Goal: Find contact information: Obtain details needed to contact an individual or organization

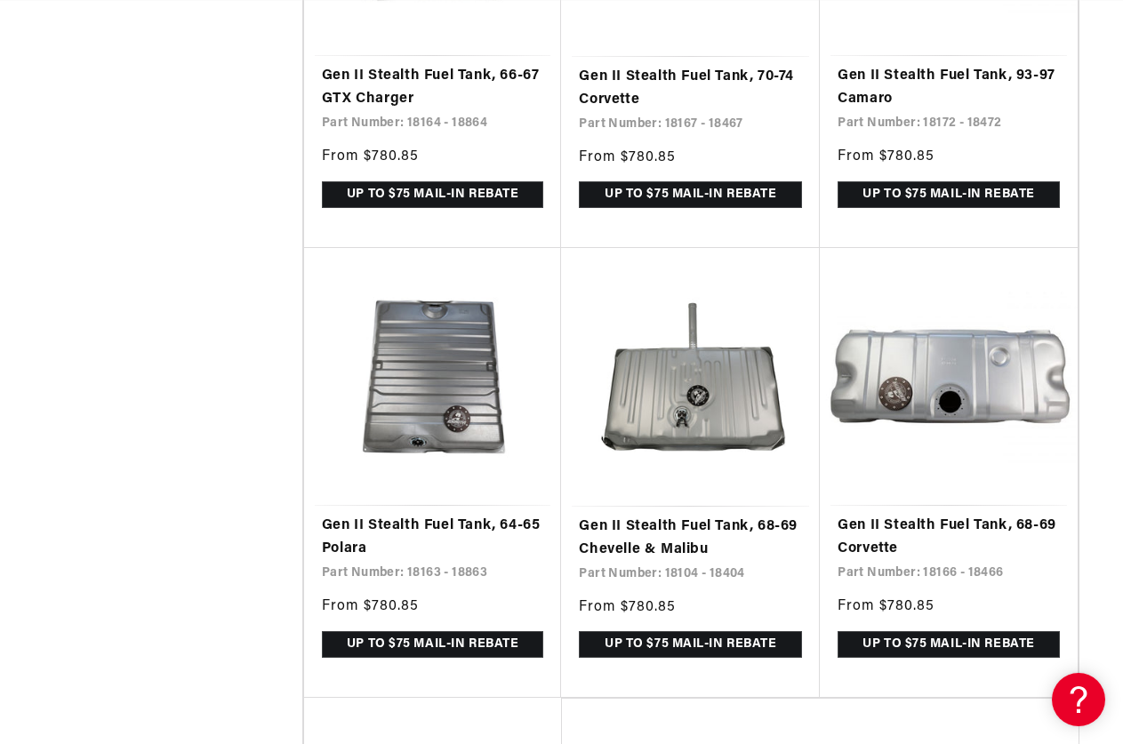
scroll to position [0, 2890]
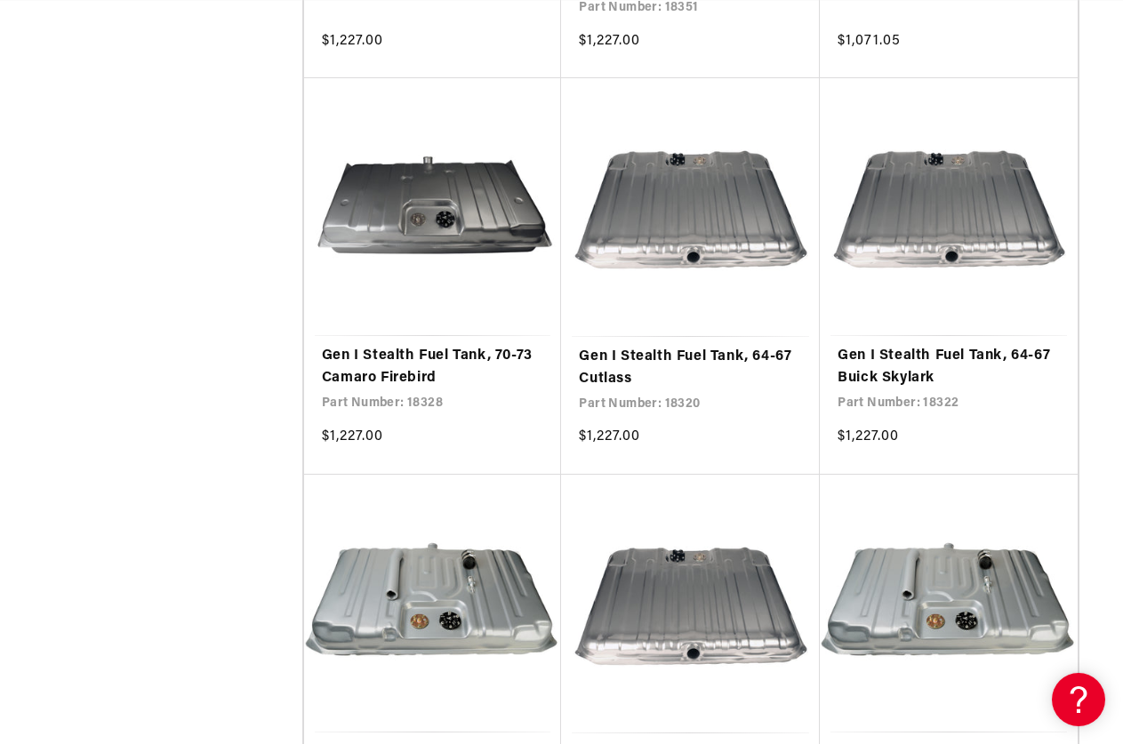
scroll to position [10407, 0]
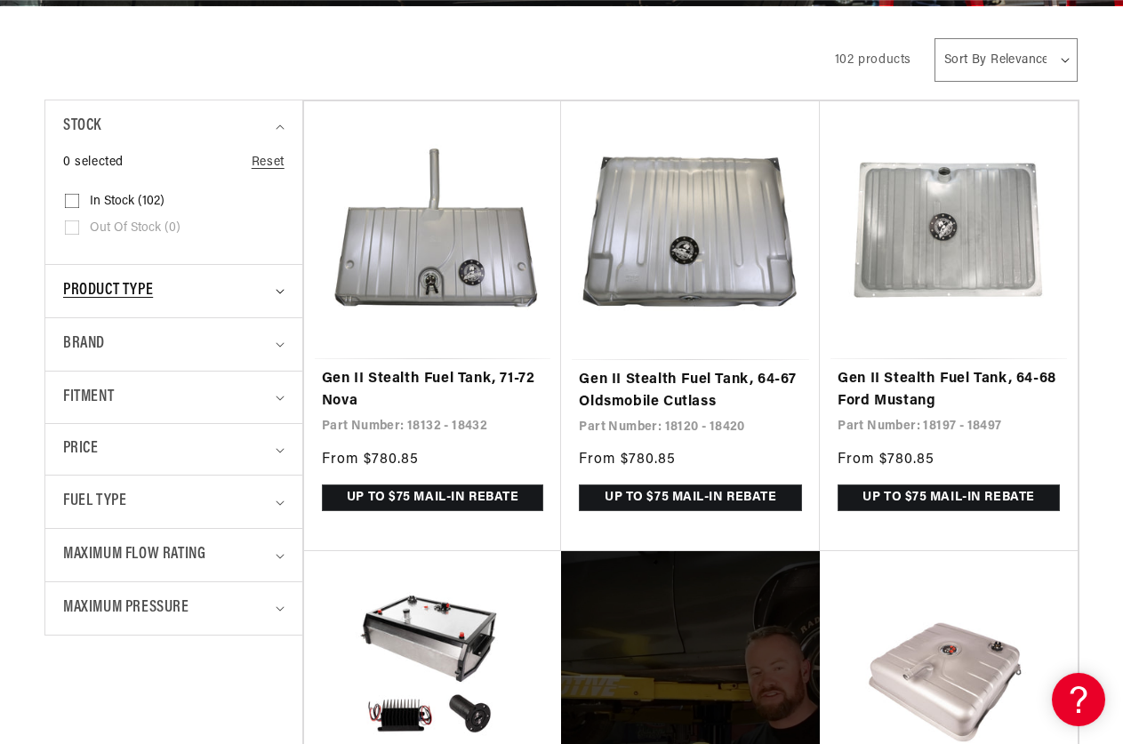
click at [280, 292] on icon "Product type (0 selected)" at bounding box center [280, 291] width 9 height 5
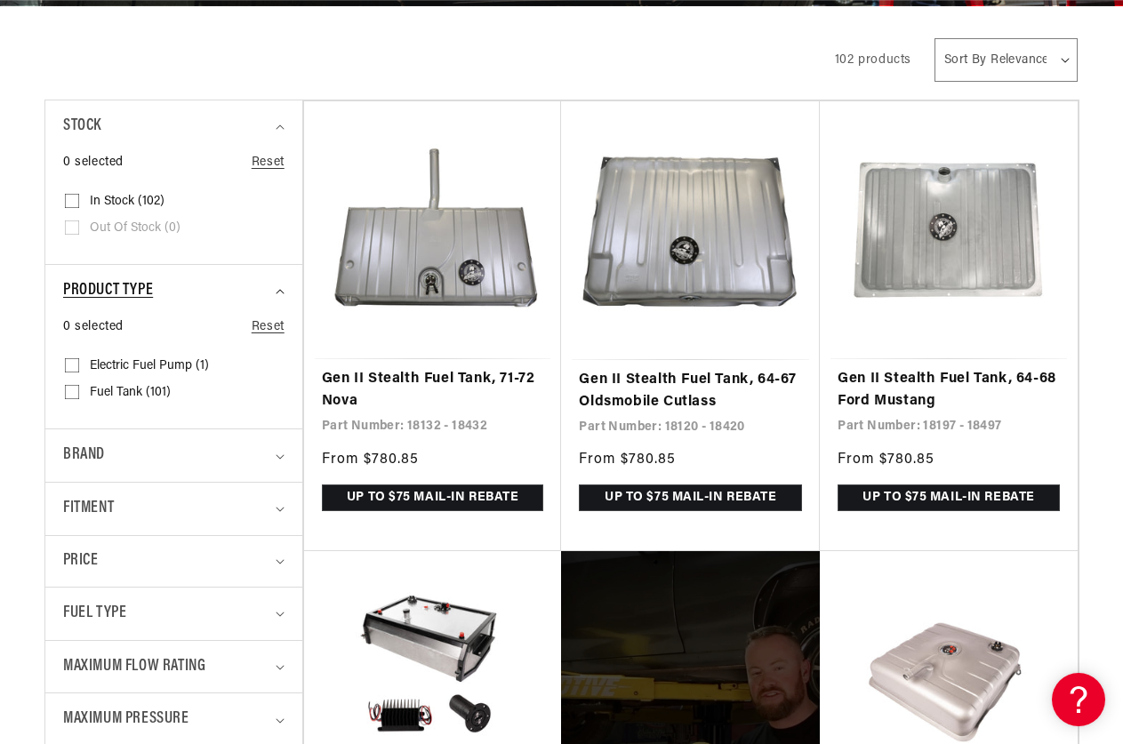
click at [280, 292] on icon "Product type (0 selected)" at bounding box center [280, 291] width 9 height 5
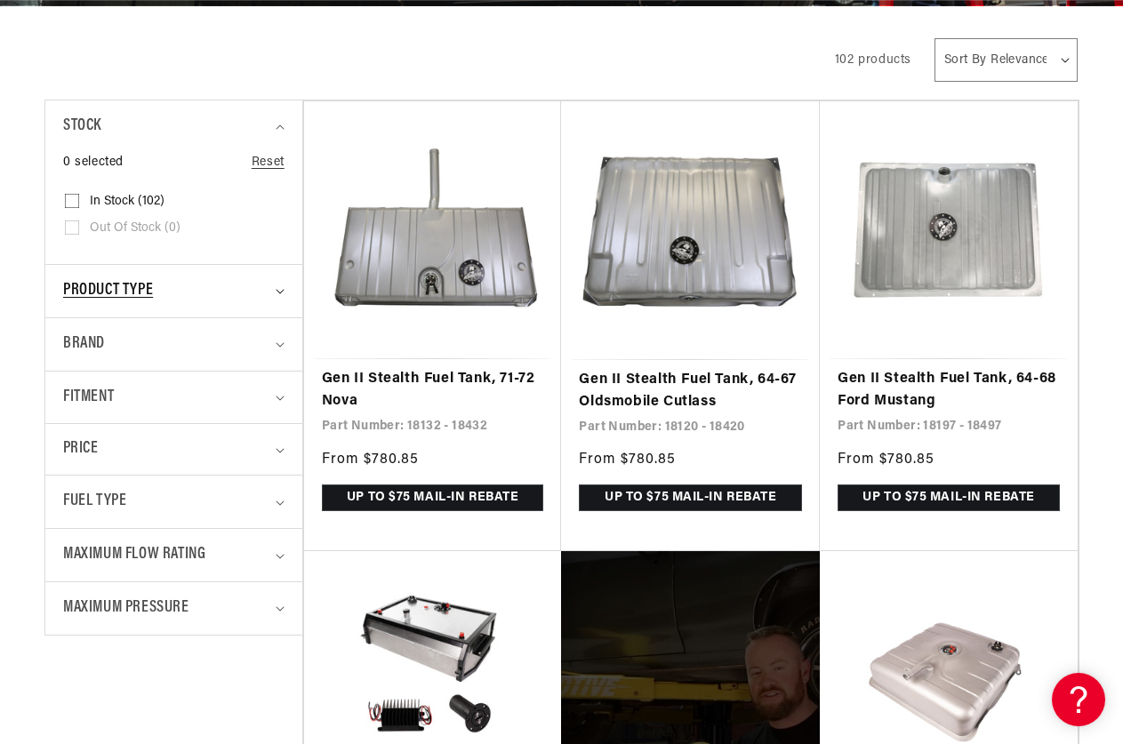
click at [280, 292] on icon "Product type (0 selected)" at bounding box center [280, 291] width 9 height 5
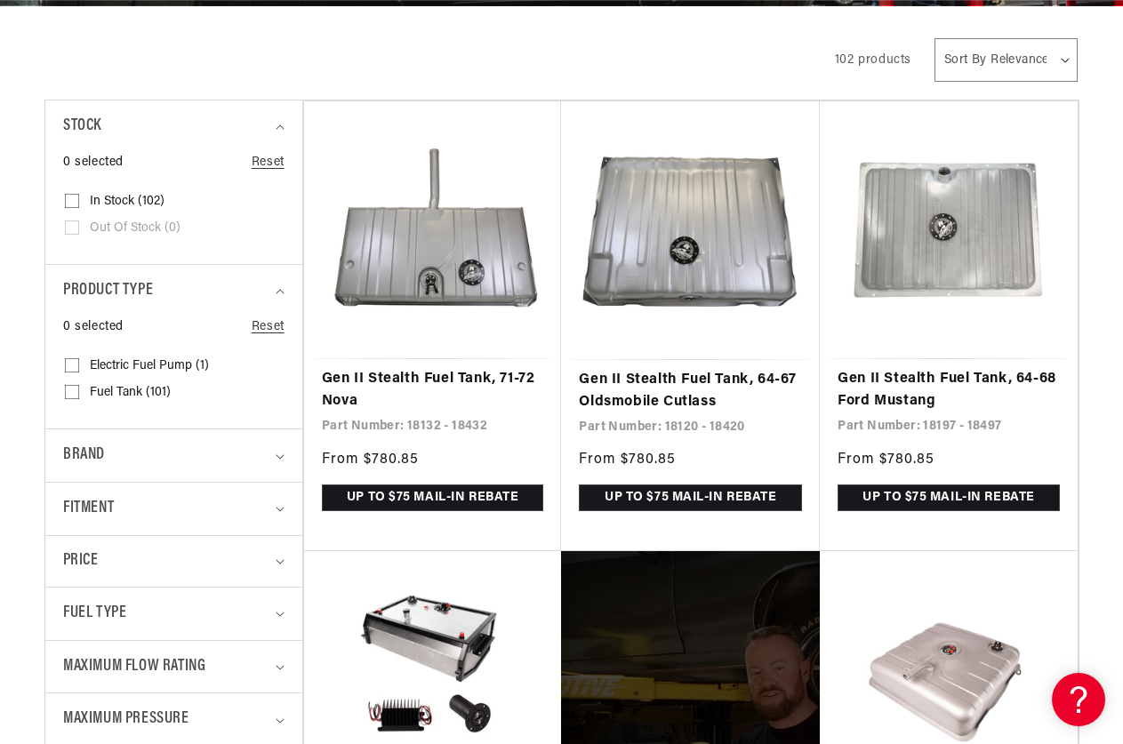
click at [70, 394] on input "Fuel Tank (101) Fuel Tank (101 products)" at bounding box center [72, 396] width 14 height 14
checkbox input "true"
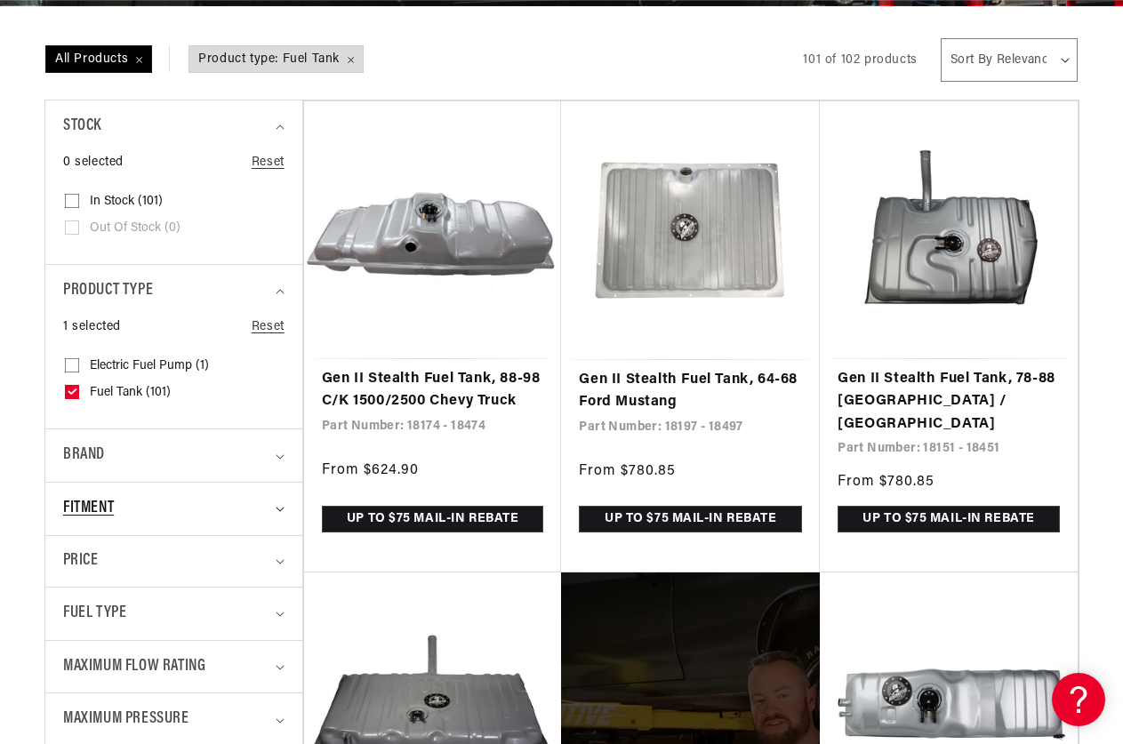
click at [278, 509] on icon "Fitment (0 selected)" at bounding box center [280, 510] width 8 height 4
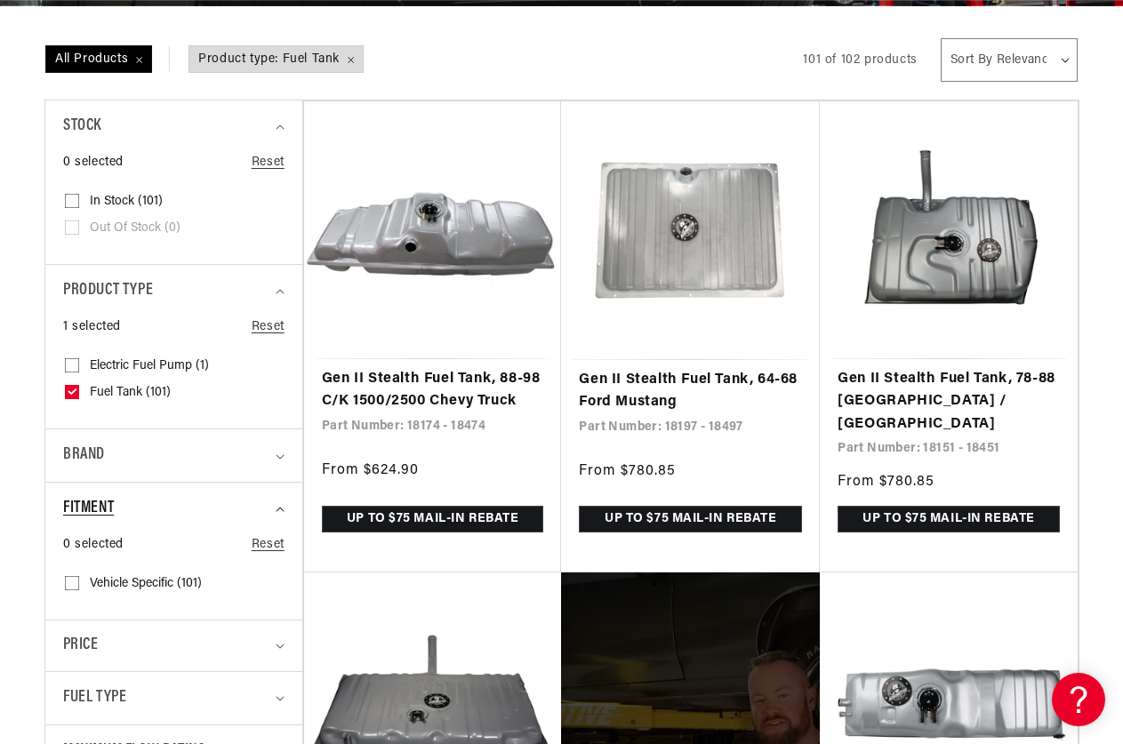
scroll to position [0, 963]
click at [275, 513] on summary "Fitment" at bounding box center [173, 509] width 221 height 52
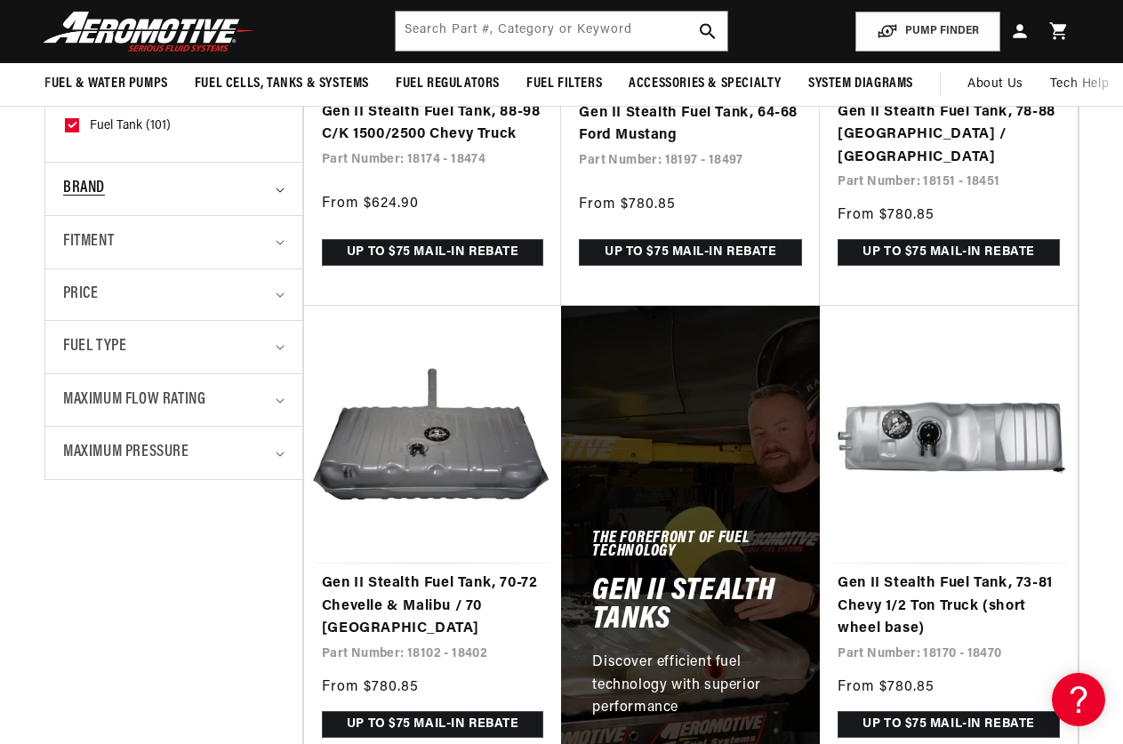
scroll to position [445, 0]
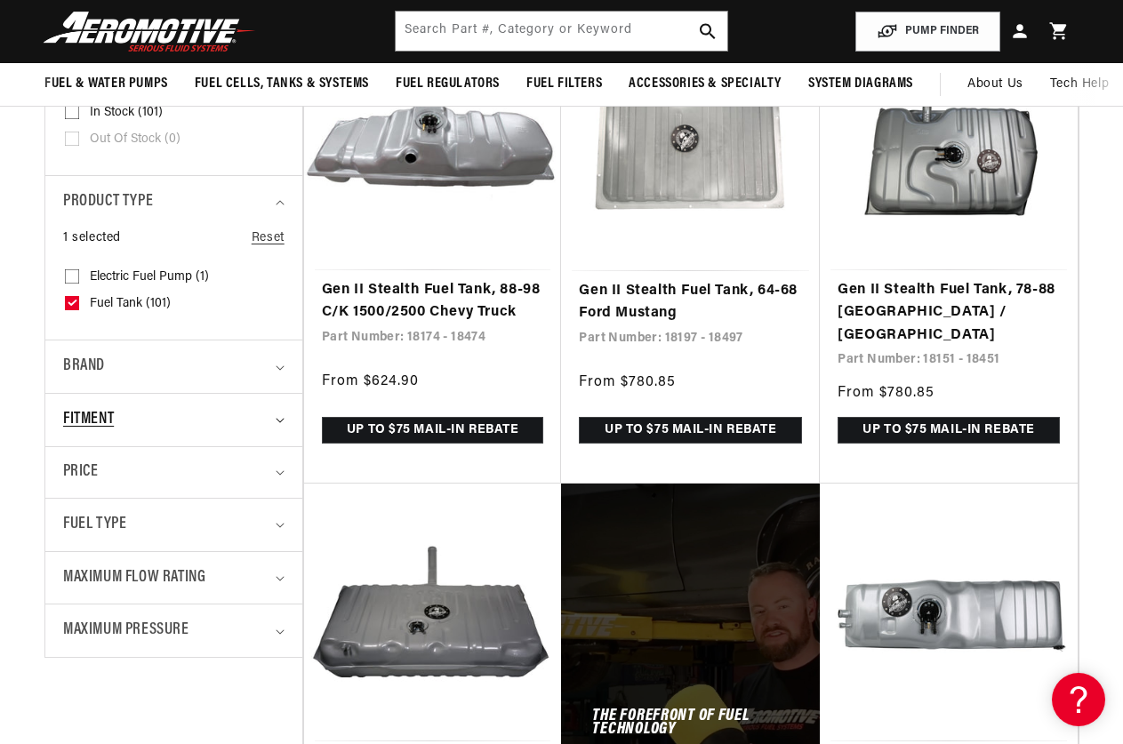
click at [278, 415] on summary "Fitment" at bounding box center [173, 420] width 221 height 52
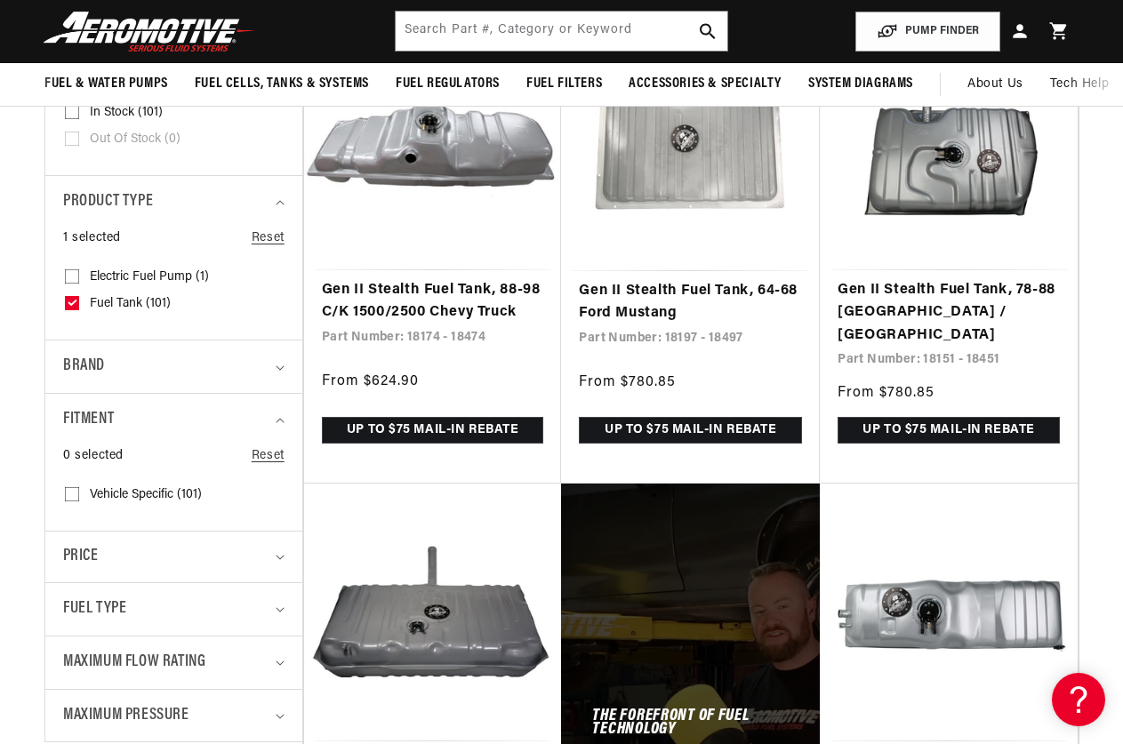
click at [73, 493] on input "Vehicle Specific (101) Vehicle Specific (101 products)" at bounding box center [72, 498] width 14 height 14
checkbox input "true"
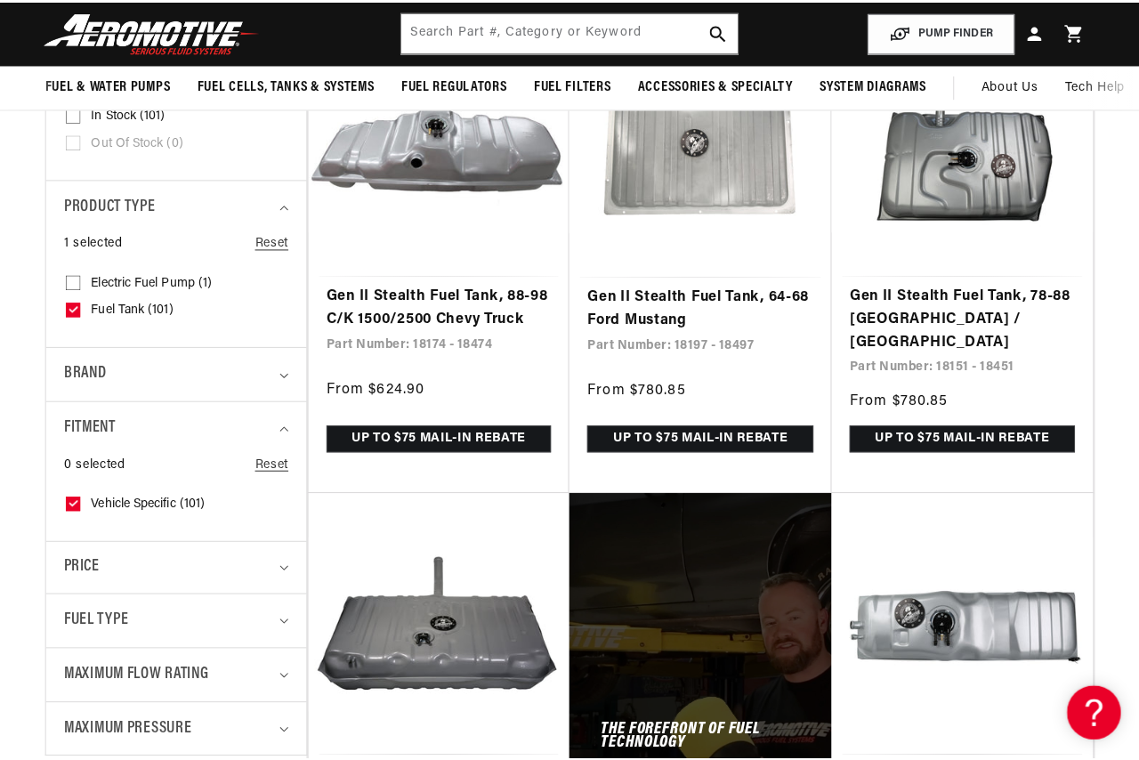
scroll to position [0, 963]
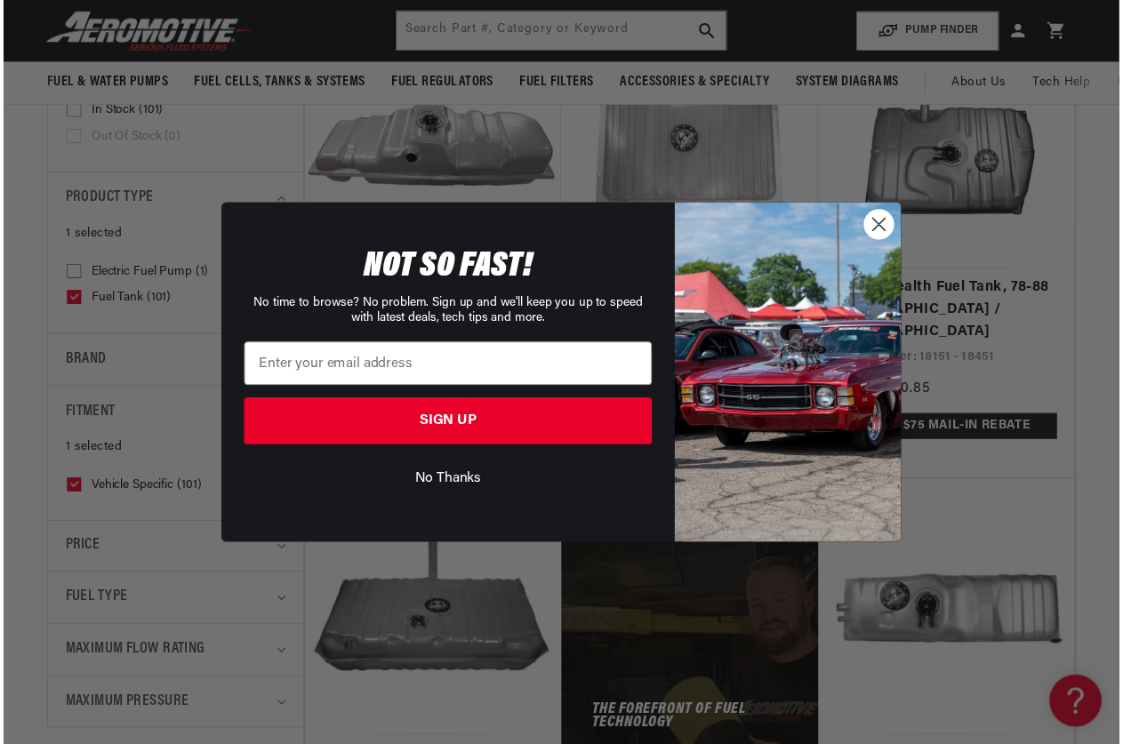
scroll to position [0, 1957]
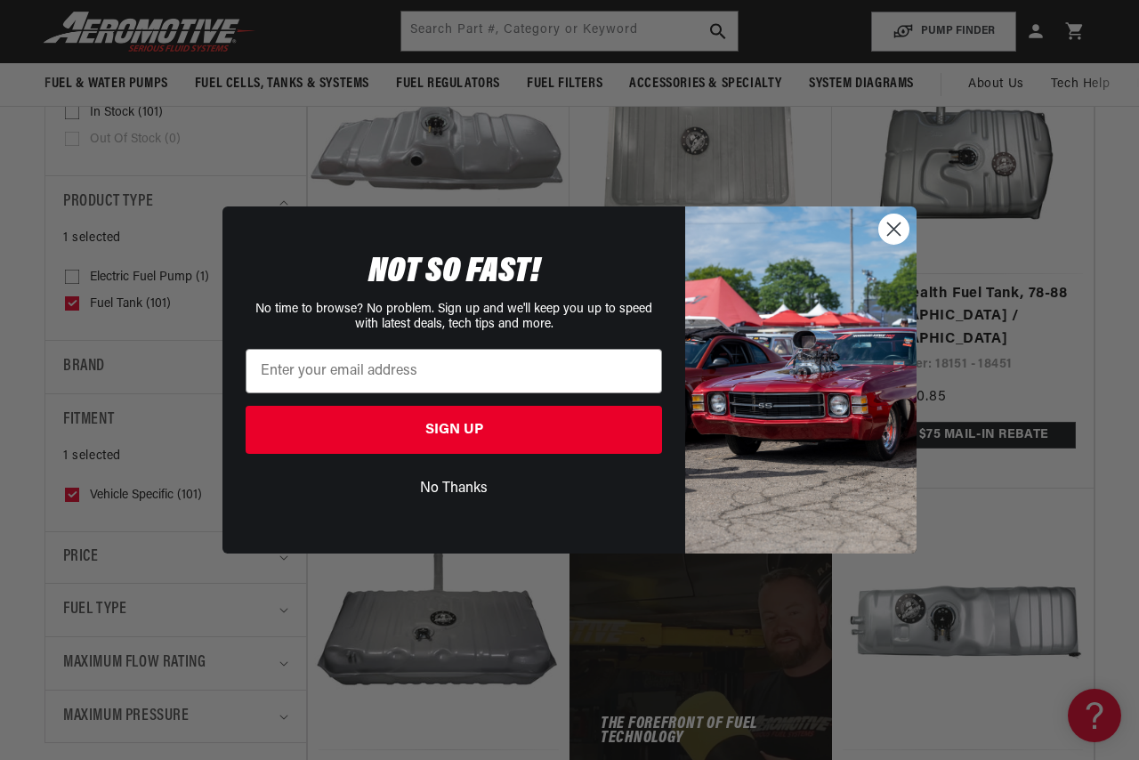
click at [891, 223] on circle "Close dialog" at bounding box center [893, 228] width 29 height 29
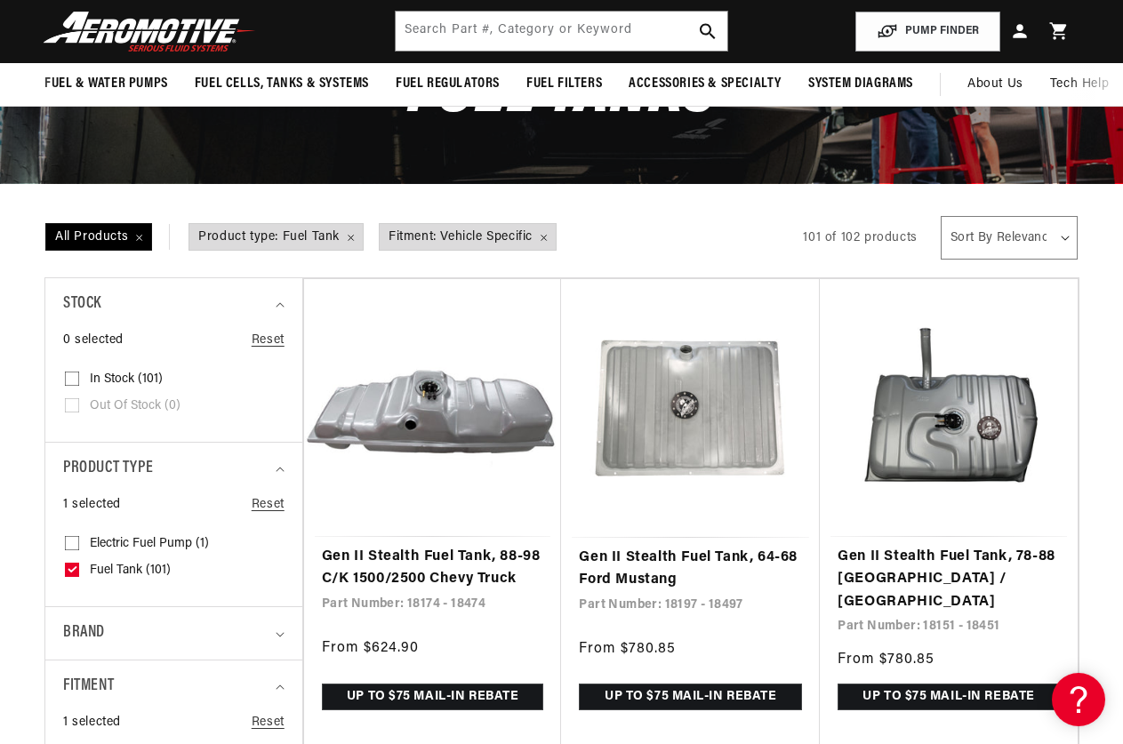
scroll to position [0, 0]
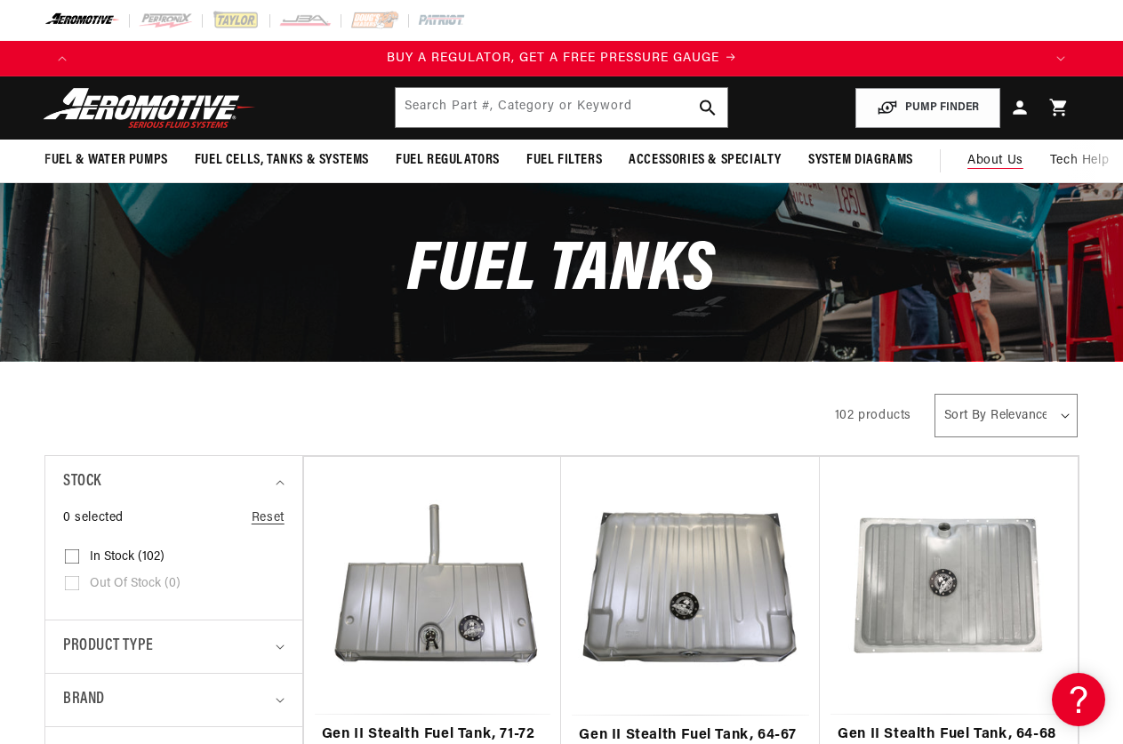
click at [990, 157] on span "About Us" at bounding box center [996, 160] width 56 height 13
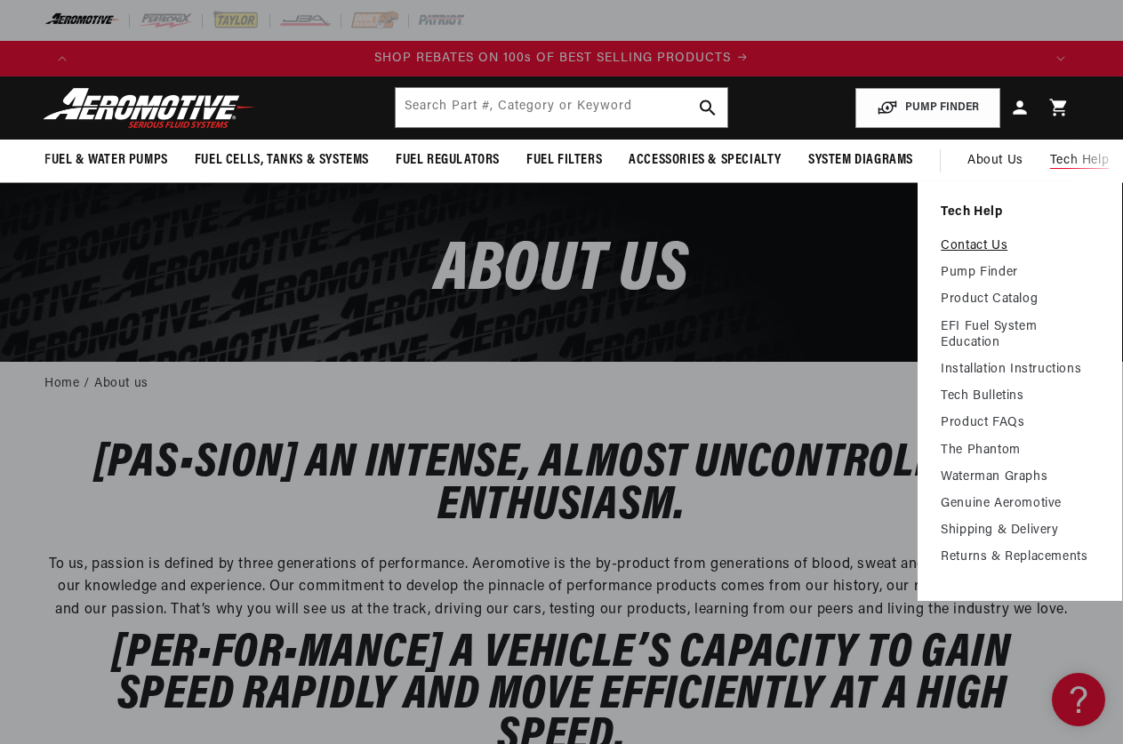
scroll to position [0, 2890]
click at [969, 245] on link "Contact Us" at bounding box center [1020, 246] width 158 height 16
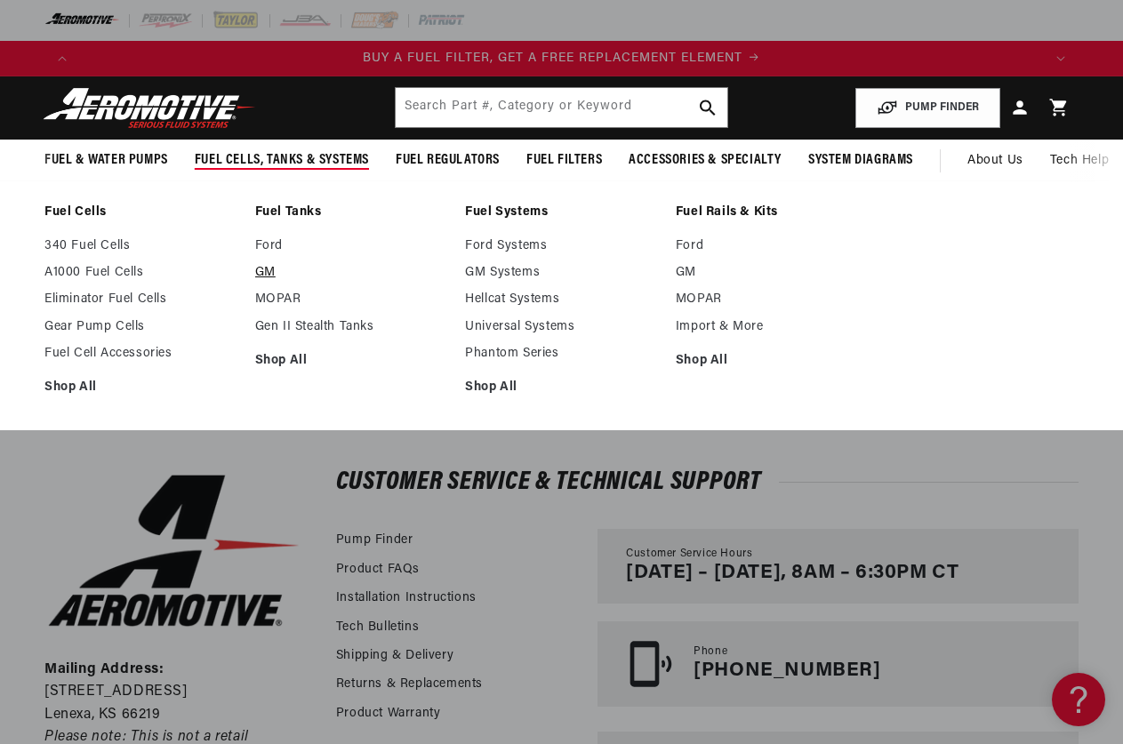
scroll to position [0, 1927]
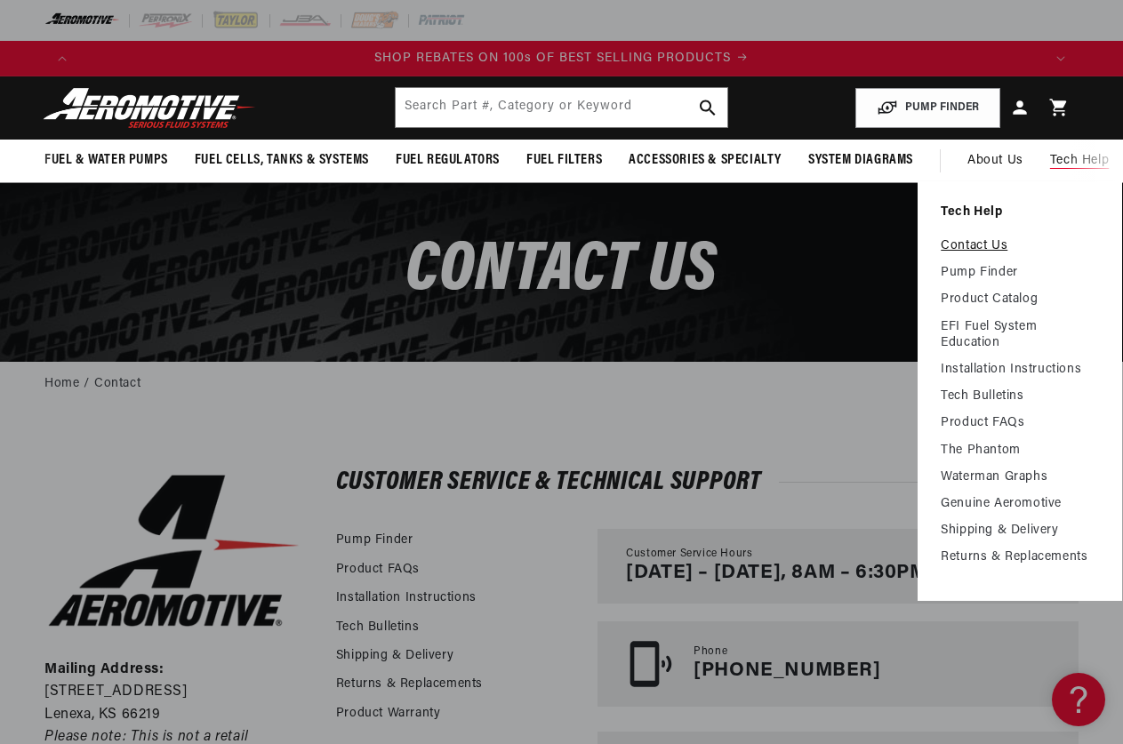
click at [981, 245] on link "Contact Us" at bounding box center [1020, 246] width 158 height 16
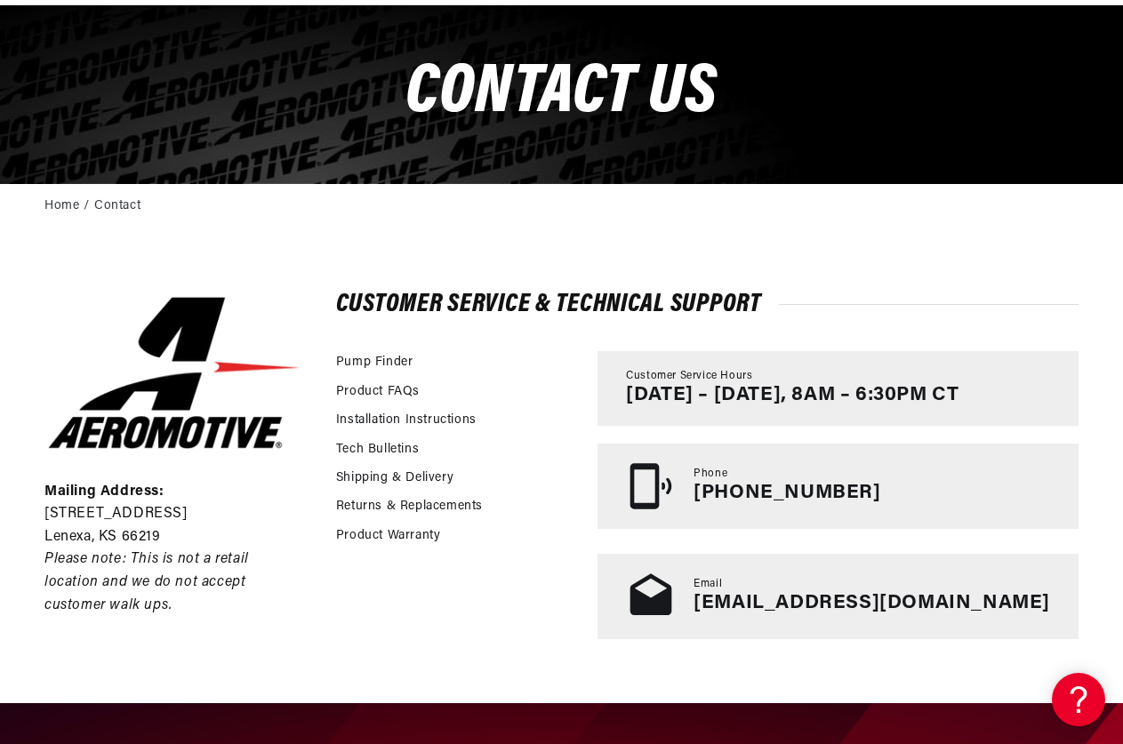
scroll to position [0, 963]
